Goal: Transaction & Acquisition: Purchase product/service

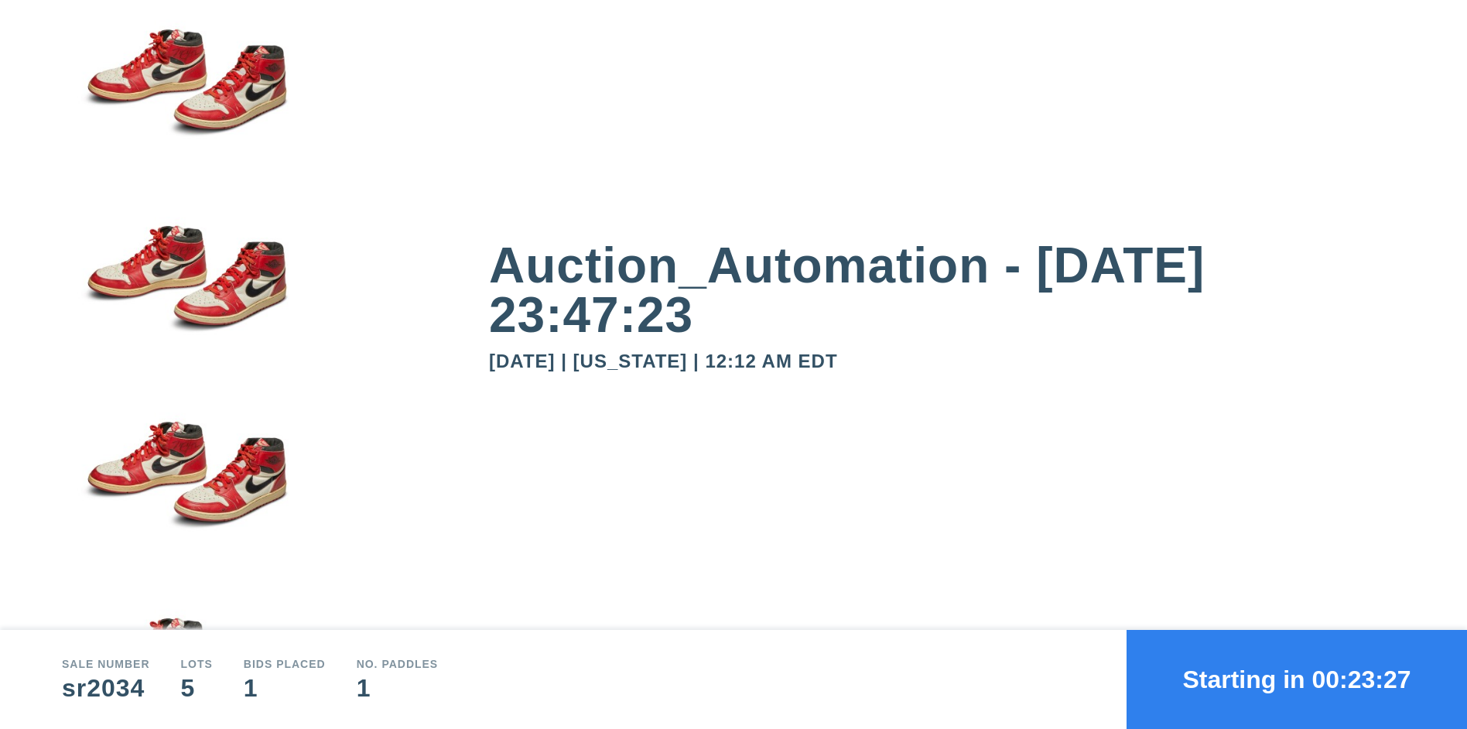
click at [1297, 679] on button "Starting in 00:23:27" at bounding box center [1297, 679] width 340 height 99
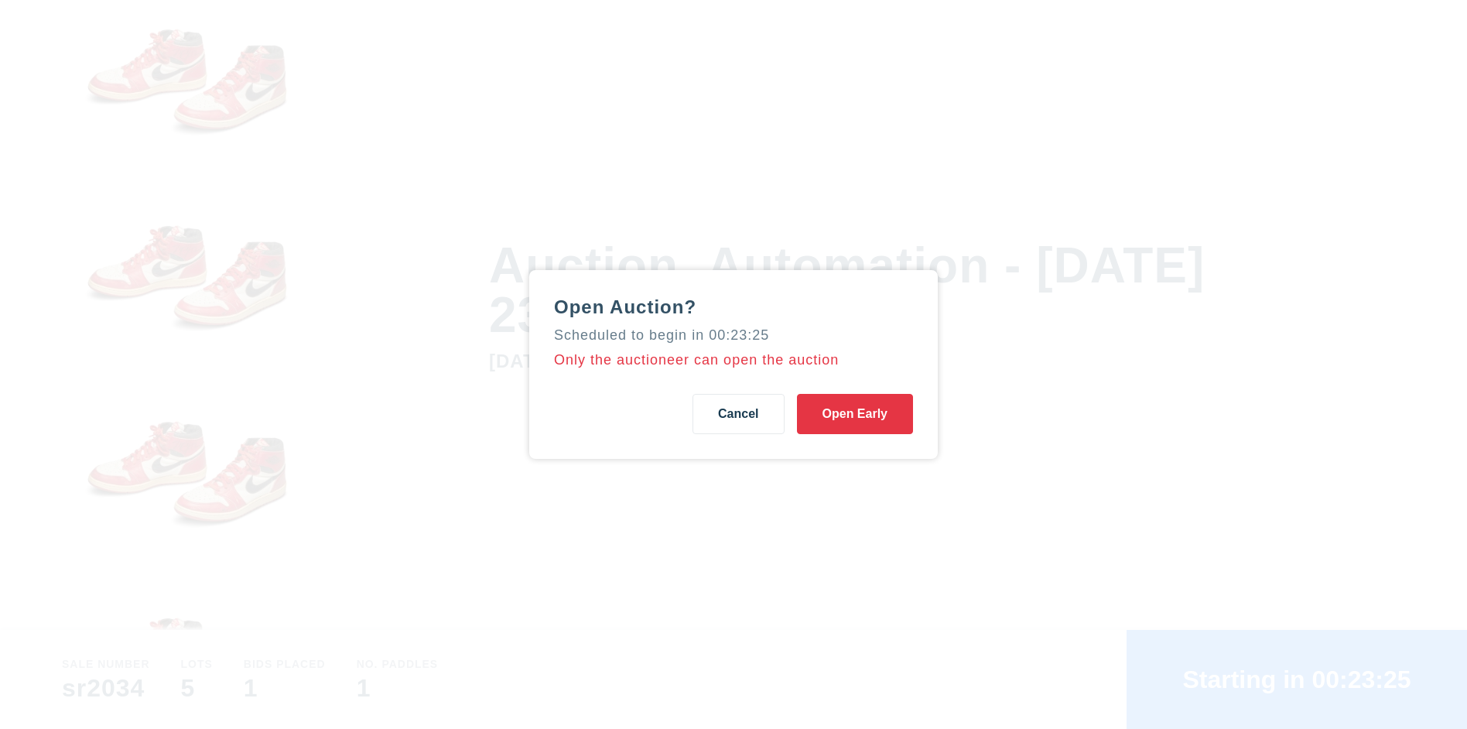
click at [854, 414] on button "Open Early" at bounding box center [855, 414] width 116 height 40
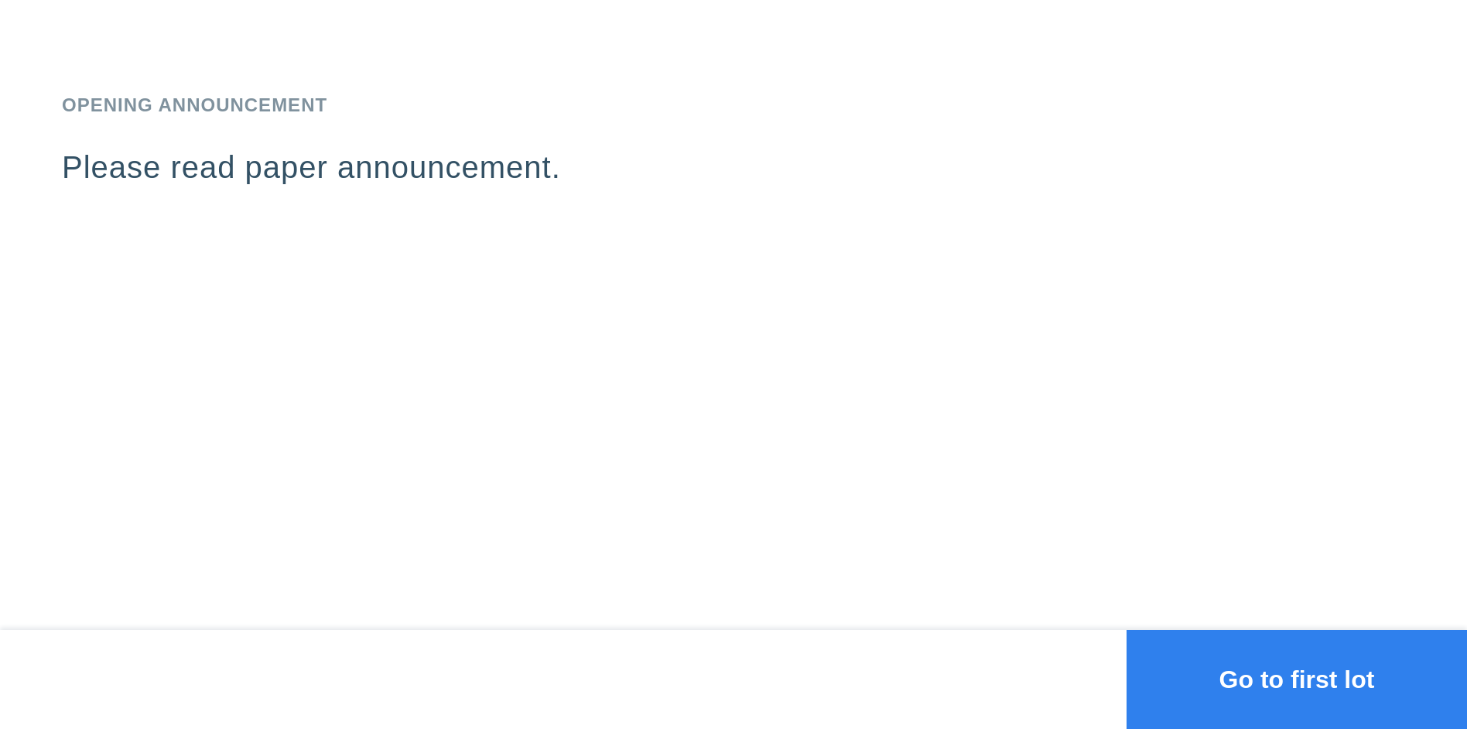
click at [1297, 679] on button "Go to first lot" at bounding box center [1297, 679] width 340 height 99
